Goal: Task Accomplishment & Management: Use online tool/utility

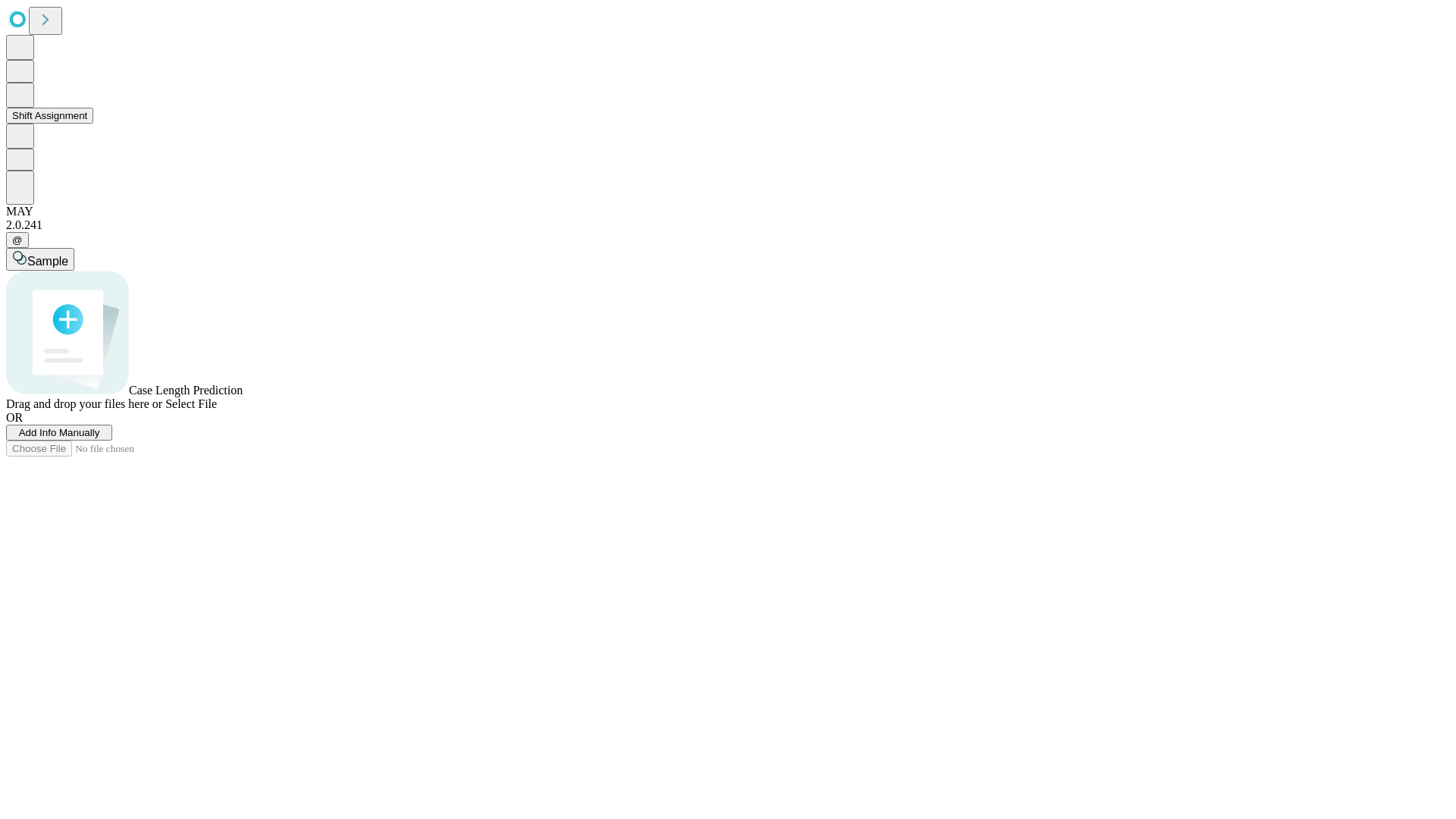
click at [94, 124] on button "Shift Assignment" at bounding box center [50, 115] width 87 height 16
